Goal: Task Accomplishment & Management: Complete application form

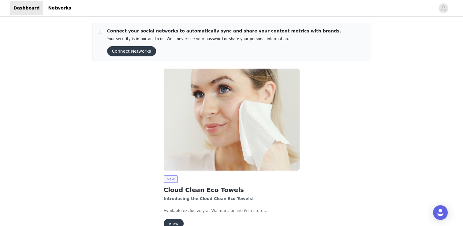
scroll to position [33, 0]
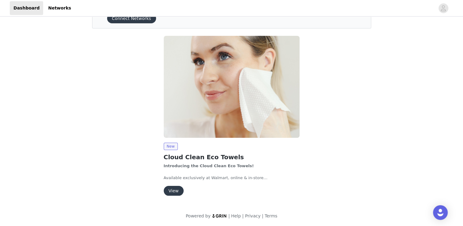
click at [171, 193] on button "View" at bounding box center [174, 191] width 20 height 10
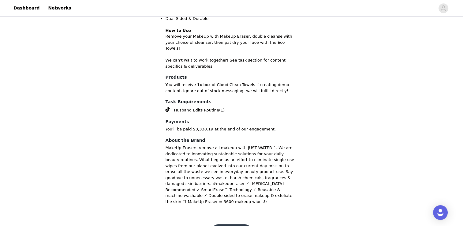
scroll to position [312, 0]
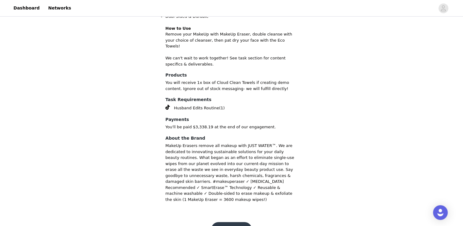
click at [236, 222] on button "Get Started" at bounding box center [231, 229] width 41 height 15
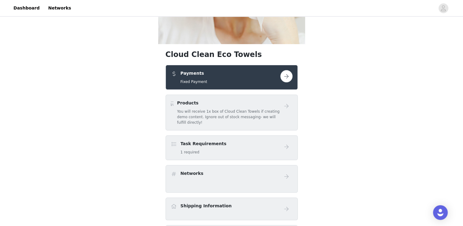
scroll to position [121, 0]
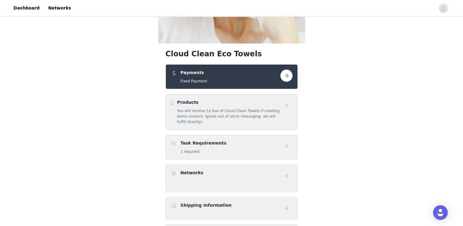
click at [289, 75] on button "button" at bounding box center [286, 75] width 12 height 12
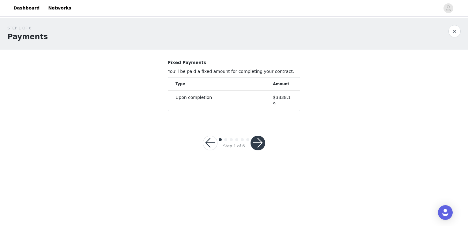
click at [259, 136] on button "button" at bounding box center [257, 143] width 15 height 15
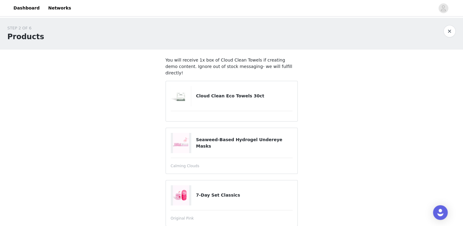
scroll to position [97, 0]
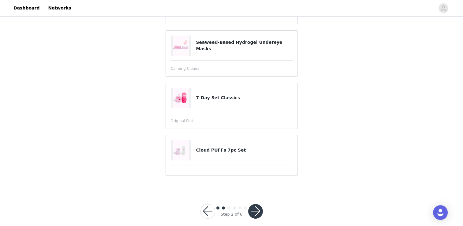
click at [258, 204] on button "button" at bounding box center [255, 211] width 15 height 15
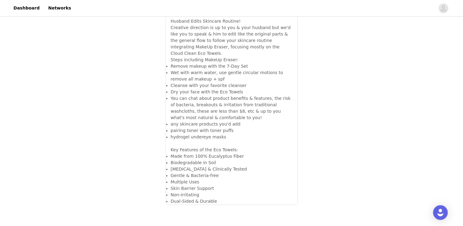
scroll to position [209, 0]
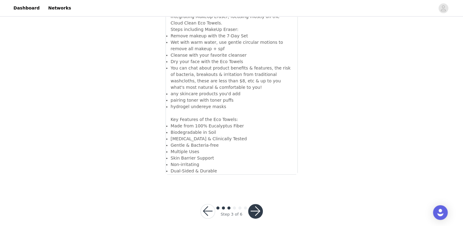
click at [258, 204] on button "button" at bounding box center [255, 211] width 15 height 15
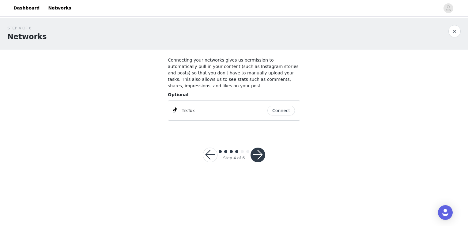
click at [260, 151] on button "button" at bounding box center [257, 155] width 15 height 15
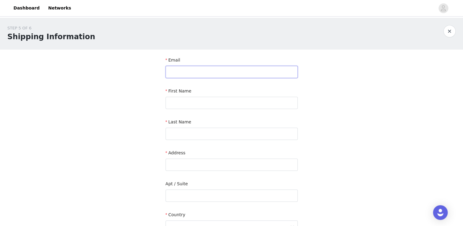
click at [225, 72] on input "text" at bounding box center [232, 72] width 132 height 12
type input "t"
type input "[EMAIL_ADDRESS][DOMAIN_NAME]"
click at [228, 108] on input "text" at bounding box center [232, 103] width 132 height 12
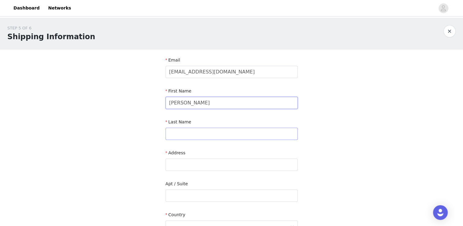
type input "[PERSON_NAME]"
click at [171, 132] on input "text" at bounding box center [232, 134] width 132 height 12
type input "[PERSON_NAME]"
click at [170, 161] on input "text" at bounding box center [232, 165] width 132 height 12
paste input "[STREET_ADDRESS]"
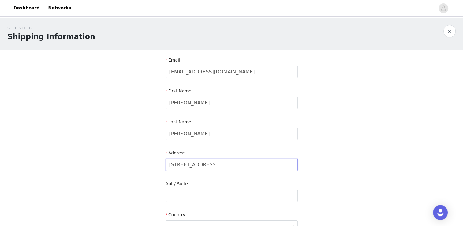
type input "[STREET_ADDRESS]"
click at [118, 175] on div "STEP 5 OF 6 Shipping Information Email [EMAIL_ADDRESS][DOMAIN_NAME] First Name …" at bounding box center [231, 180] width 463 height 325
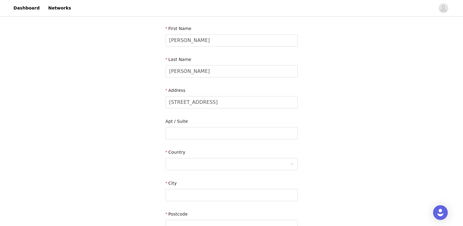
scroll to position [63, 0]
click at [198, 160] on div at bounding box center [229, 164] width 121 height 12
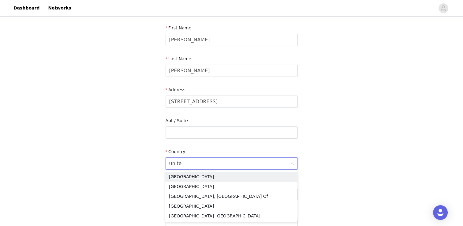
type input "united"
click at [197, 188] on li "[GEOGRAPHIC_DATA]" at bounding box center [231, 186] width 132 height 10
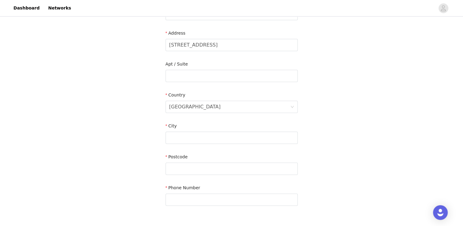
scroll to position [120, 0]
click at [200, 137] on input "text" at bounding box center [232, 137] width 132 height 12
type input "[GEOGRAPHIC_DATA]"
click at [173, 167] on input "text" at bounding box center [232, 168] width 132 height 12
paste input "M45 7GQ"
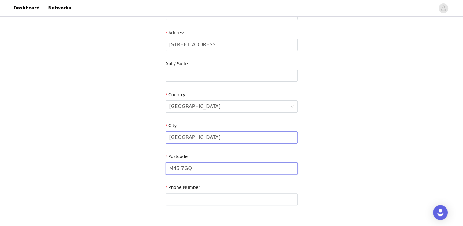
scroll to position [160, 0]
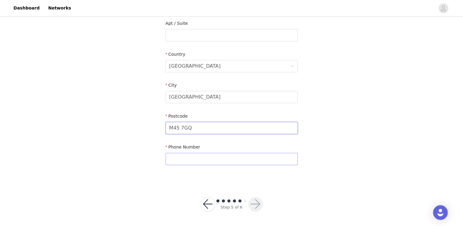
type input "M45 7GQ"
click at [237, 156] on input "text" at bounding box center [232, 159] width 132 height 12
type input "07951305936"
click at [253, 207] on button "button" at bounding box center [255, 204] width 15 height 15
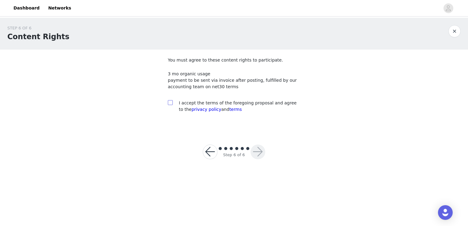
click at [170, 105] on span at bounding box center [170, 102] width 5 height 5
click at [170, 104] on input "checkbox" at bounding box center [170, 102] width 4 height 4
checkbox input "true"
click at [259, 151] on button "button" at bounding box center [257, 151] width 15 height 15
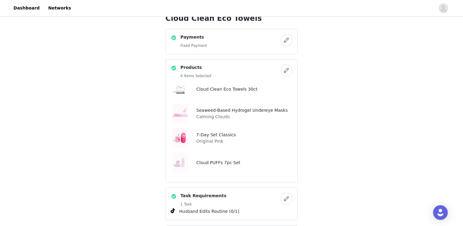
scroll to position [156, 0]
click at [286, 36] on button "button" at bounding box center [286, 41] width 12 height 12
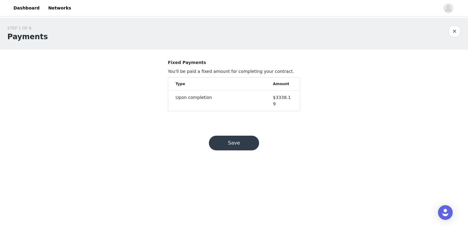
click at [248, 136] on button "Save" at bounding box center [234, 143] width 50 height 15
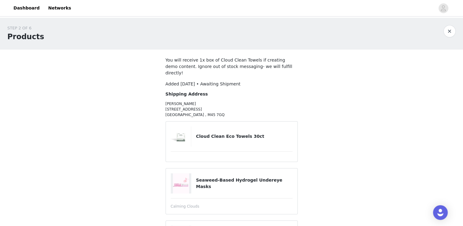
click at [451, 34] on button "button" at bounding box center [449, 31] width 12 height 12
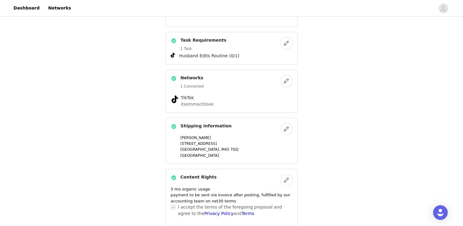
scroll to position [369, 0]
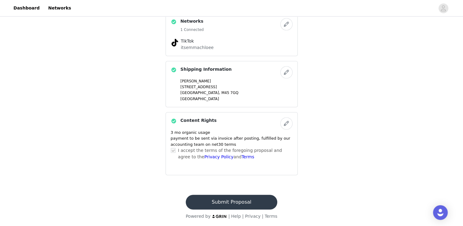
click at [230, 204] on button "Submit Proposal" at bounding box center [231, 202] width 91 height 15
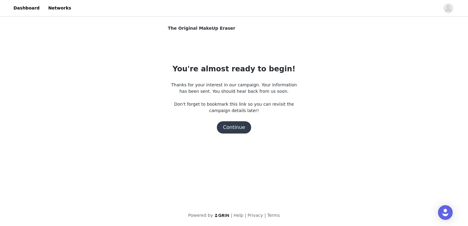
click at [239, 131] on button "Continue" at bounding box center [234, 127] width 34 height 12
